Goal: Task Accomplishment & Management: Manage account settings

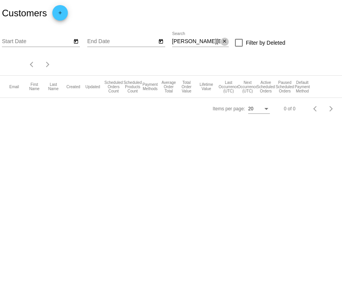
click at [226, 43] on mat-icon "close" at bounding box center [224, 41] width 5 height 6
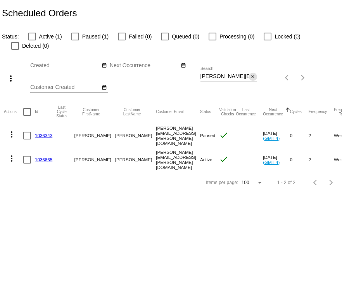
click at [252, 76] on mat-icon "close" at bounding box center [252, 77] width 5 height 6
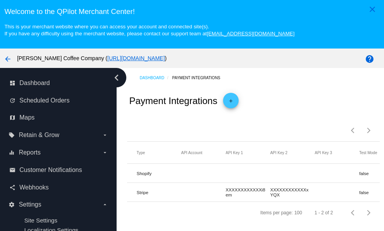
scroll to position [49, 0]
